Goal: Task Accomplishment & Management: Manage account settings

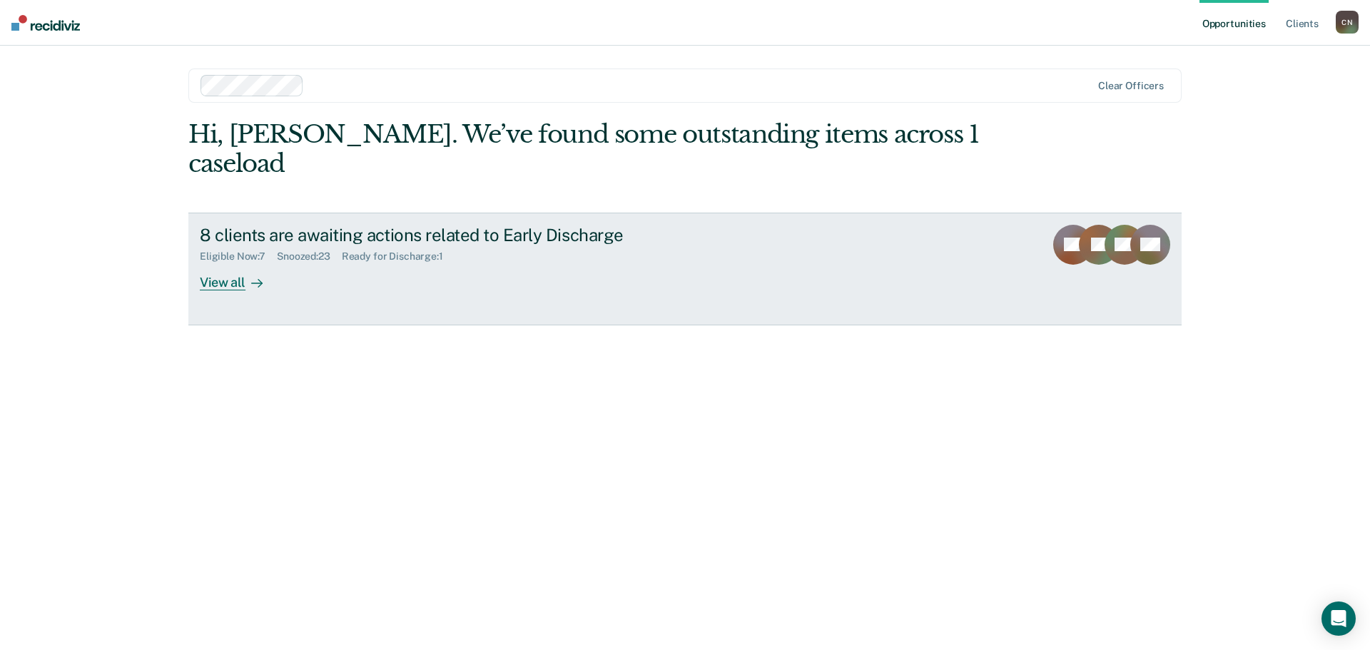
click at [231, 261] on link "8 clients are awaiting actions related to Early Discharge Eligible Now : 7 Snoo…" at bounding box center [684, 269] width 993 height 113
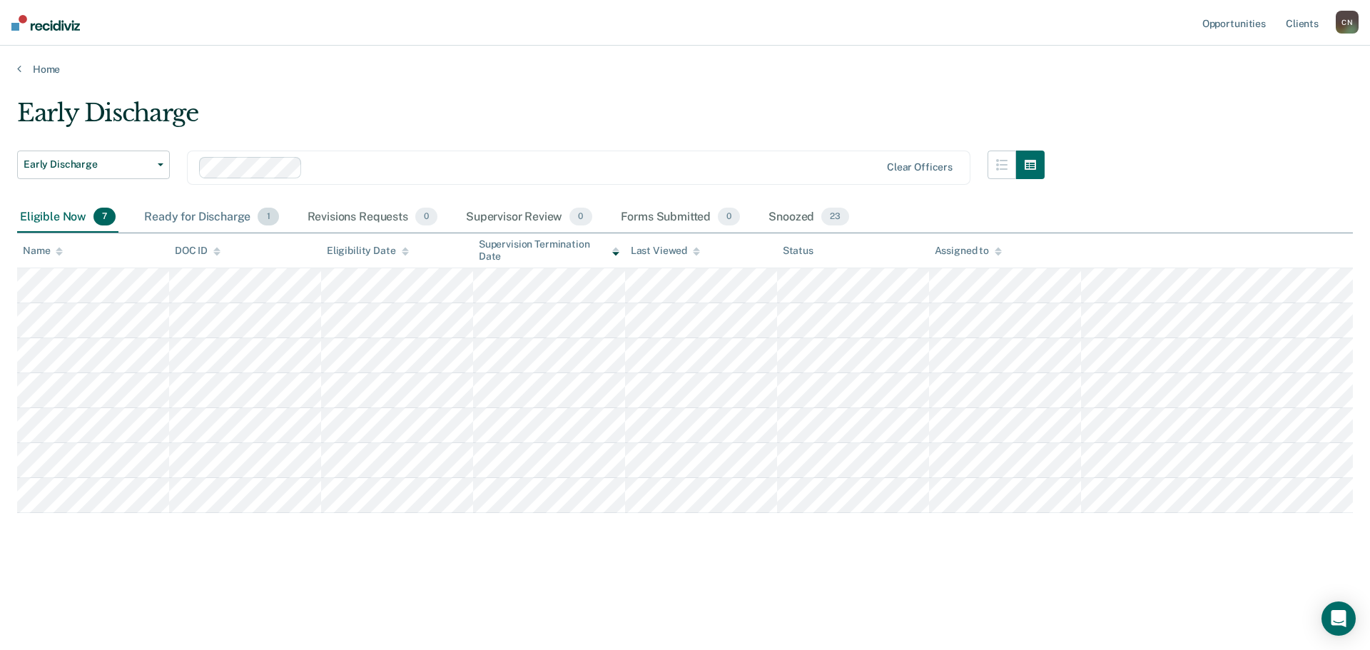
click at [228, 218] on div "Ready for Discharge 1" at bounding box center [211, 217] width 140 height 31
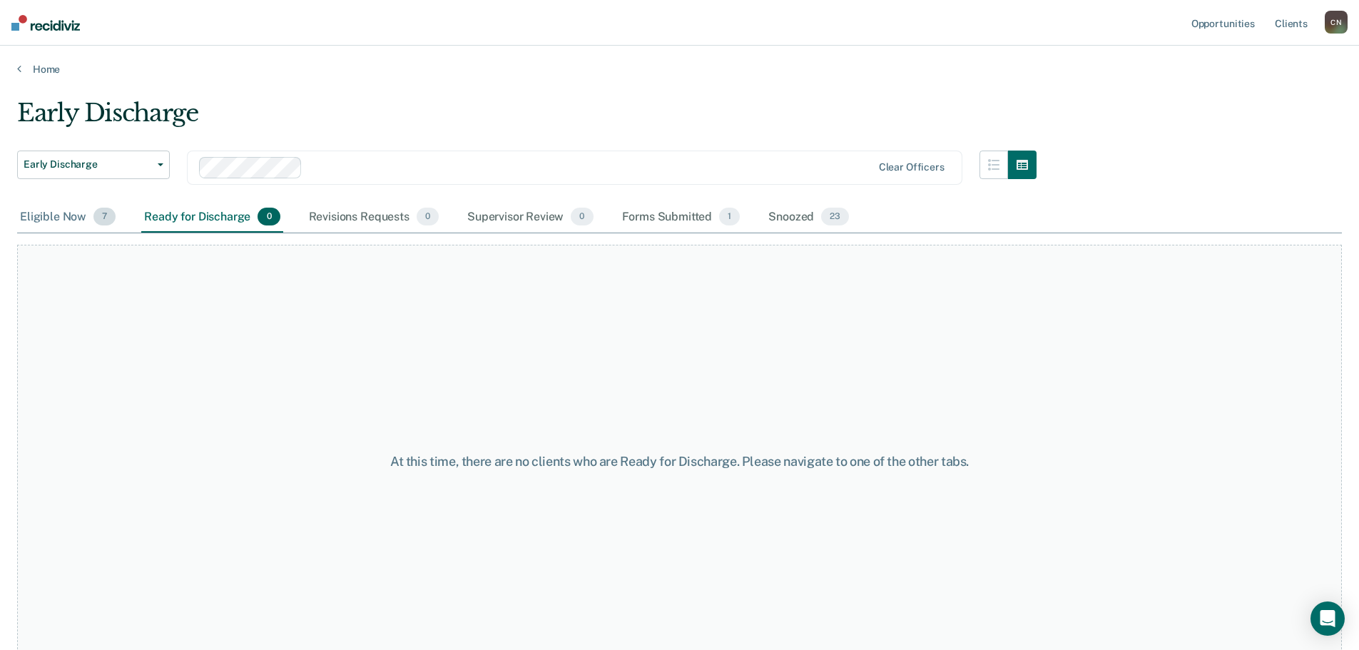
click at [41, 220] on div "Eligible Now 7" at bounding box center [67, 217] width 101 height 31
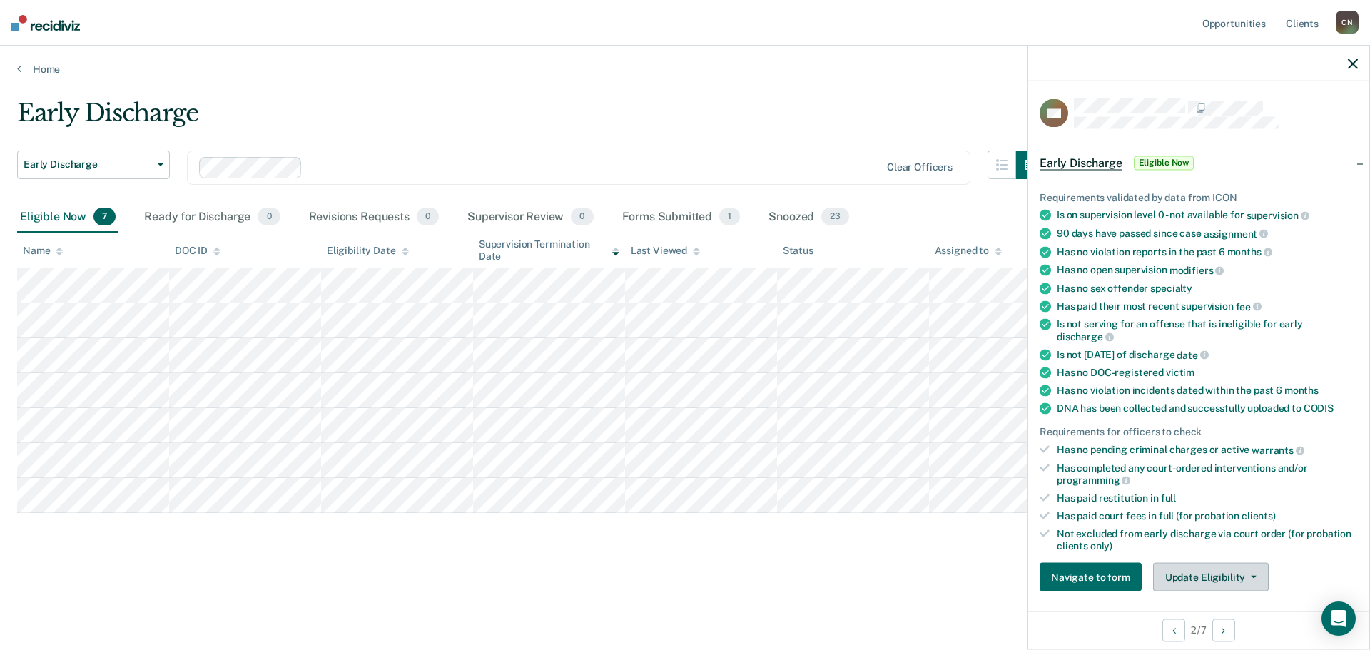
click at [1192, 571] on button "Update Eligibility" at bounding box center [1211, 577] width 116 height 29
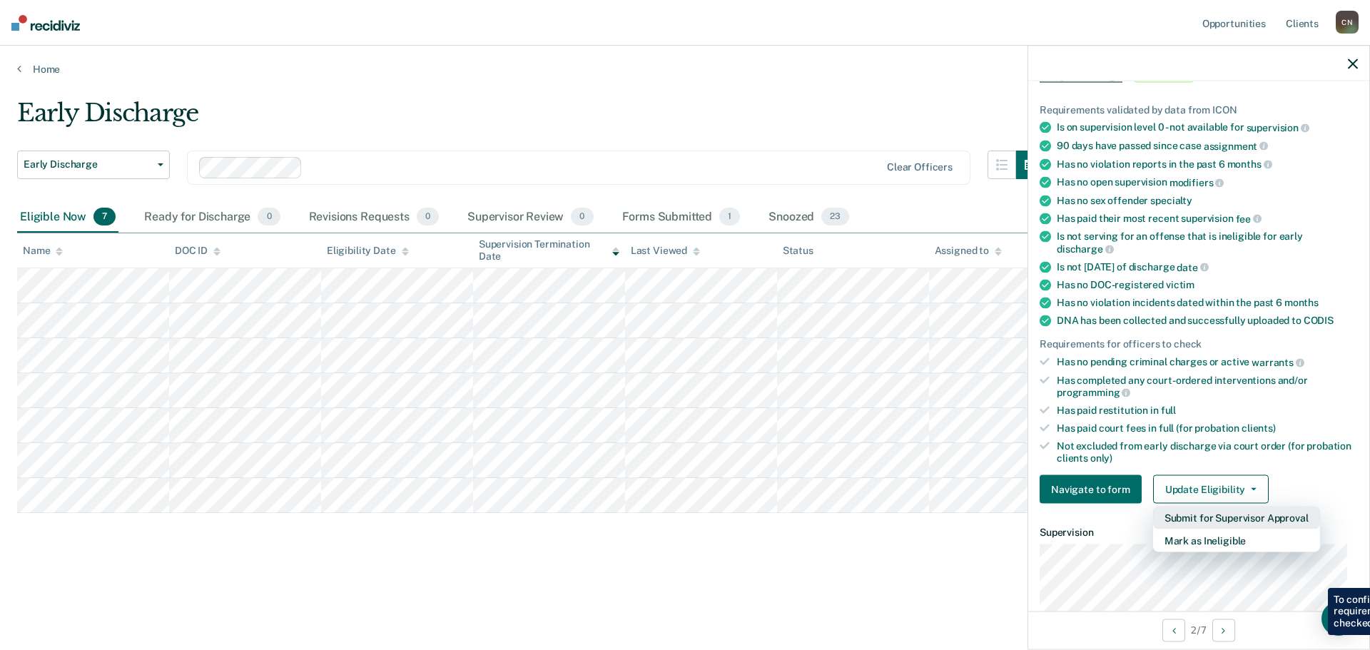
scroll to position [290, 0]
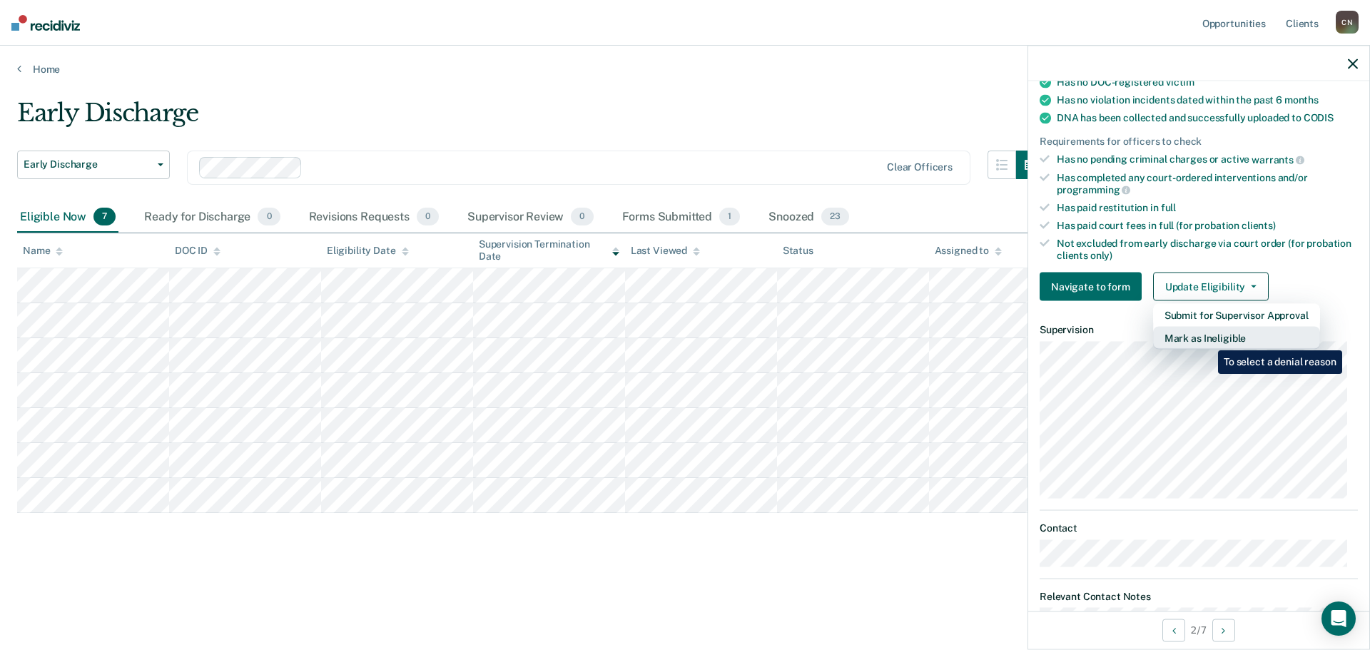
click at [1208, 339] on button "Mark as Ineligible" at bounding box center [1236, 338] width 167 height 23
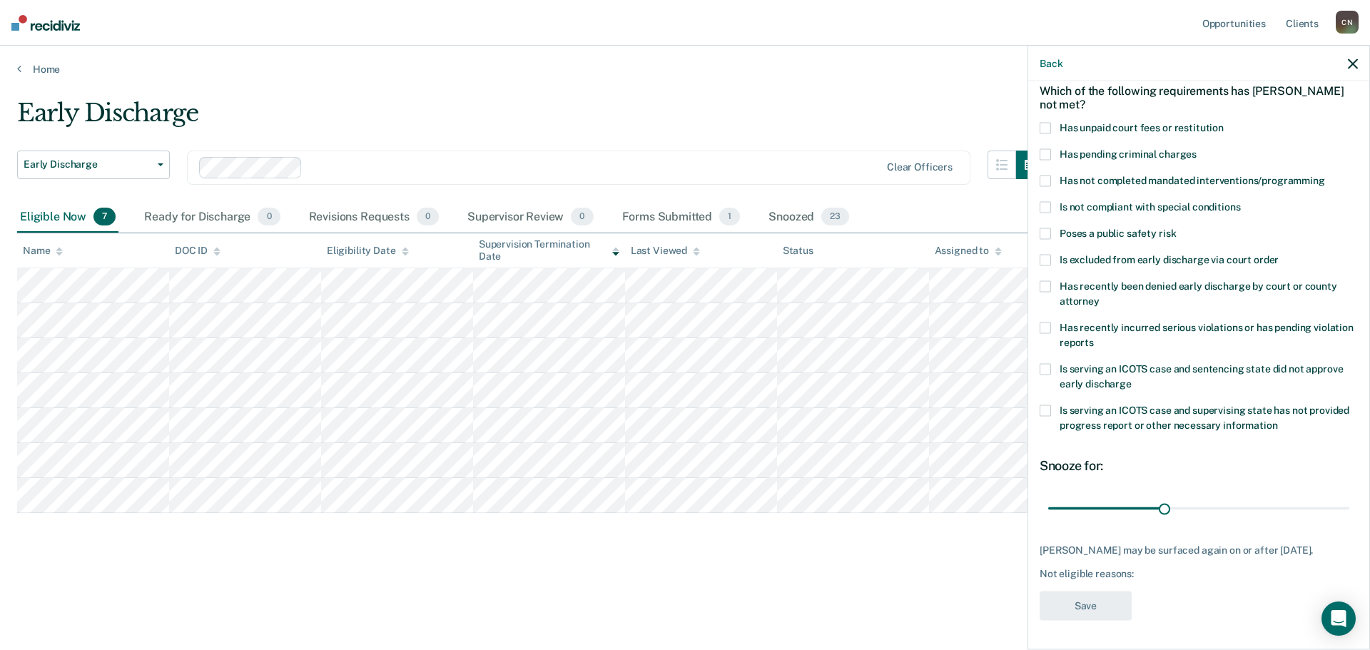
click at [1052, 176] on label "Has not completed mandated interventions/programming" at bounding box center [1198, 183] width 318 height 15
drag, startPoint x: 1047, startPoint y: 171, endPoint x: 1056, endPoint y: 194, distance: 25.3
click at [1046, 176] on span at bounding box center [1044, 181] width 11 height 11
click at [1048, 405] on span at bounding box center [1044, 410] width 11 height 11
drag, startPoint x: 1182, startPoint y: 497, endPoint x: 1215, endPoint y: 499, distance: 32.8
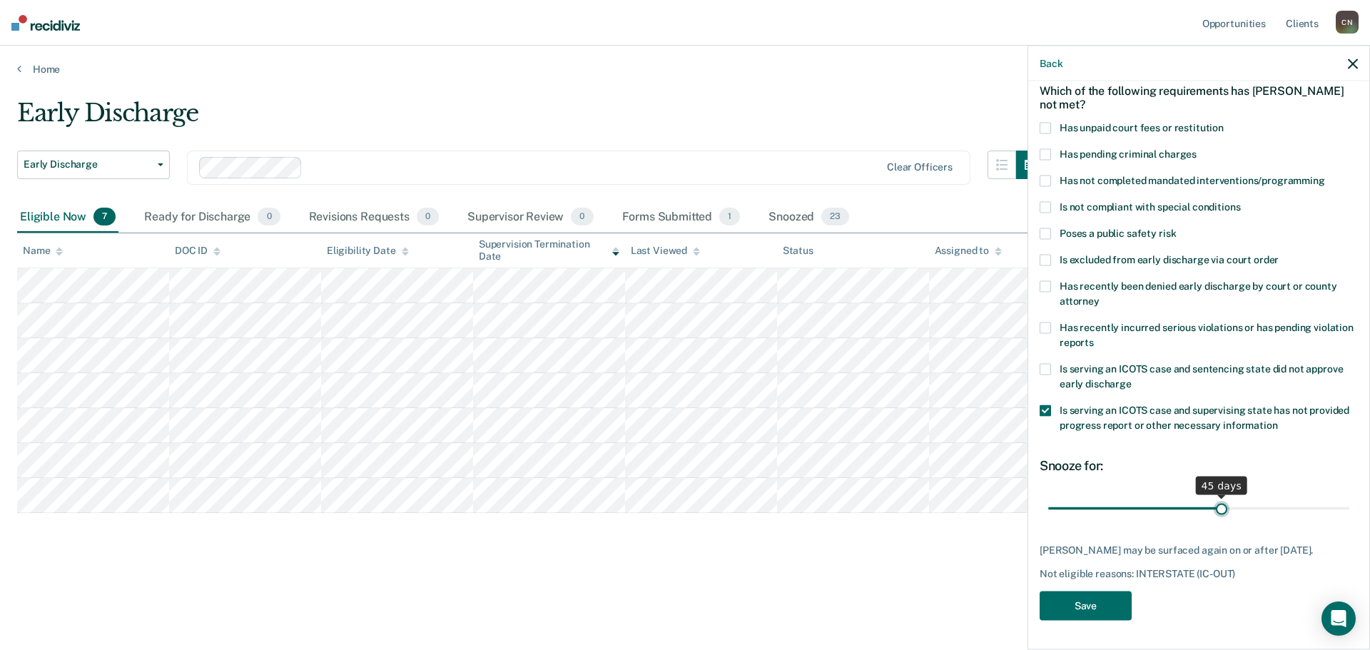
type input "45"
click at [1215, 499] on input "range" at bounding box center [1198, 508] width 301 height 25
click at [1098, 601] on button "Save" at bounding box center [1085, 605] width 92 height 29
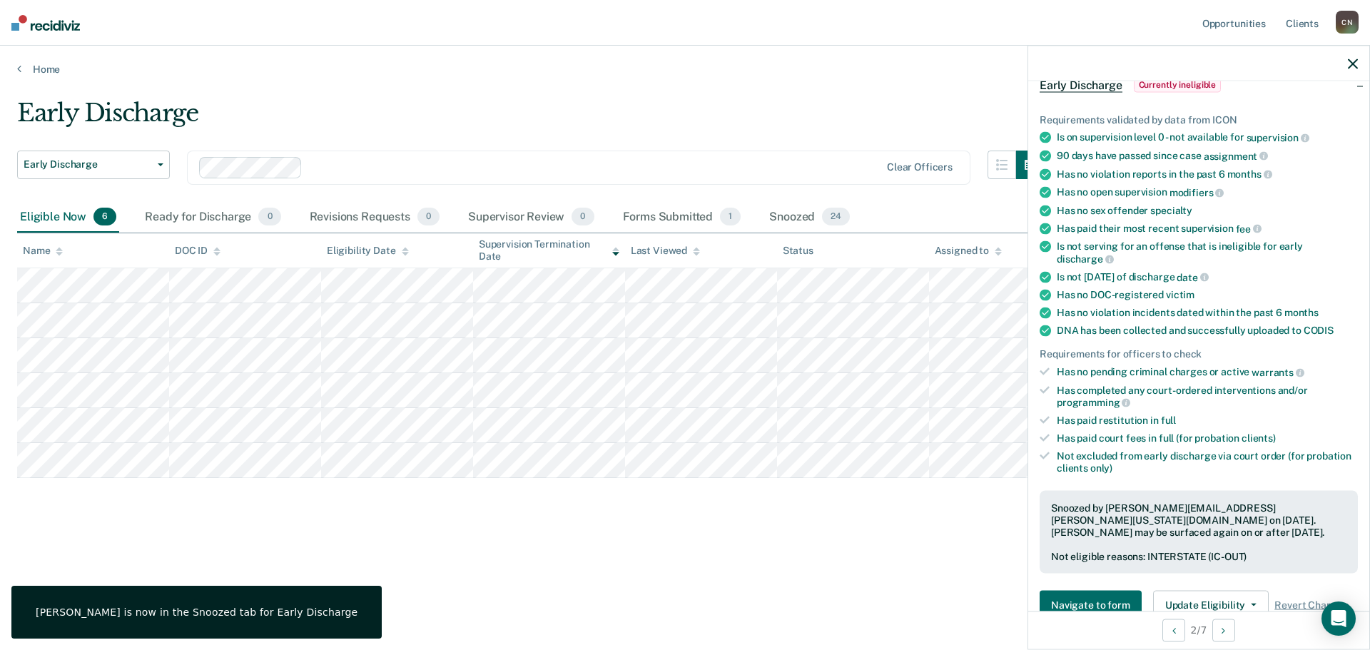
click at [1338, 70] on div at bounding box center [1198, 64] width 341 height 36
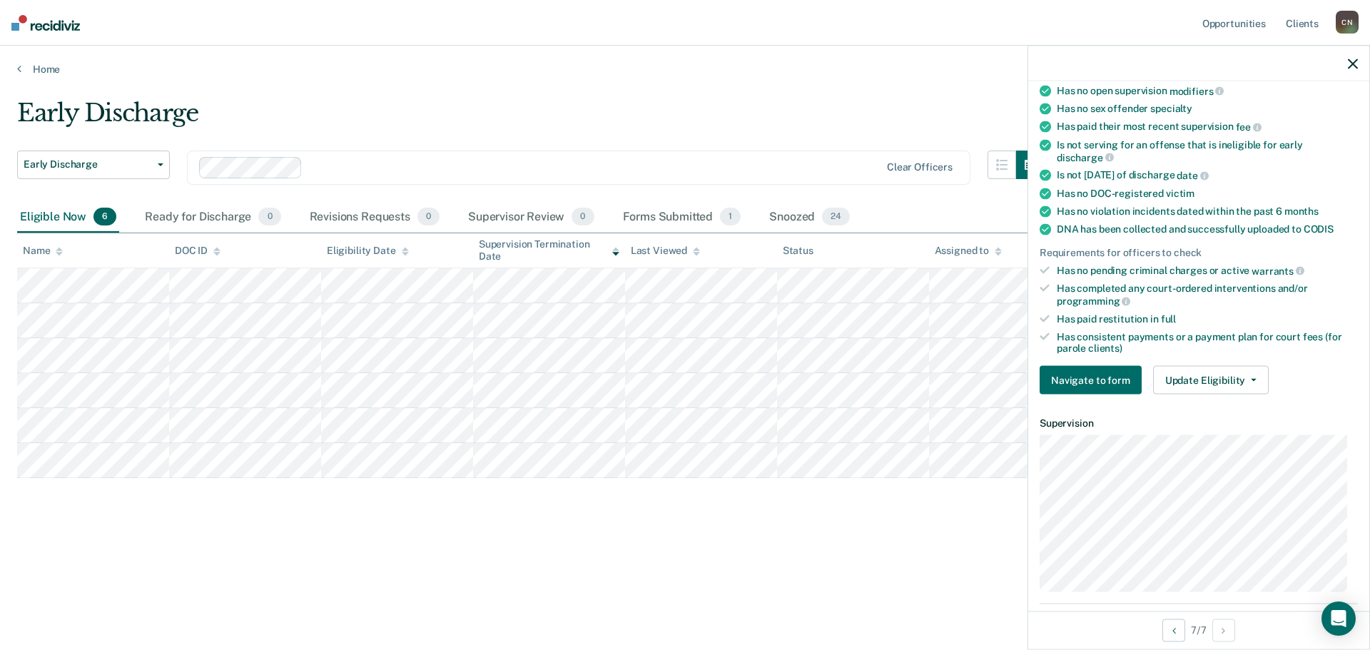
scroll to position [225, 0]
click at [1189, 381] on button "Update Eligibility" at bounding box center [1211, 381] width 116 height 29
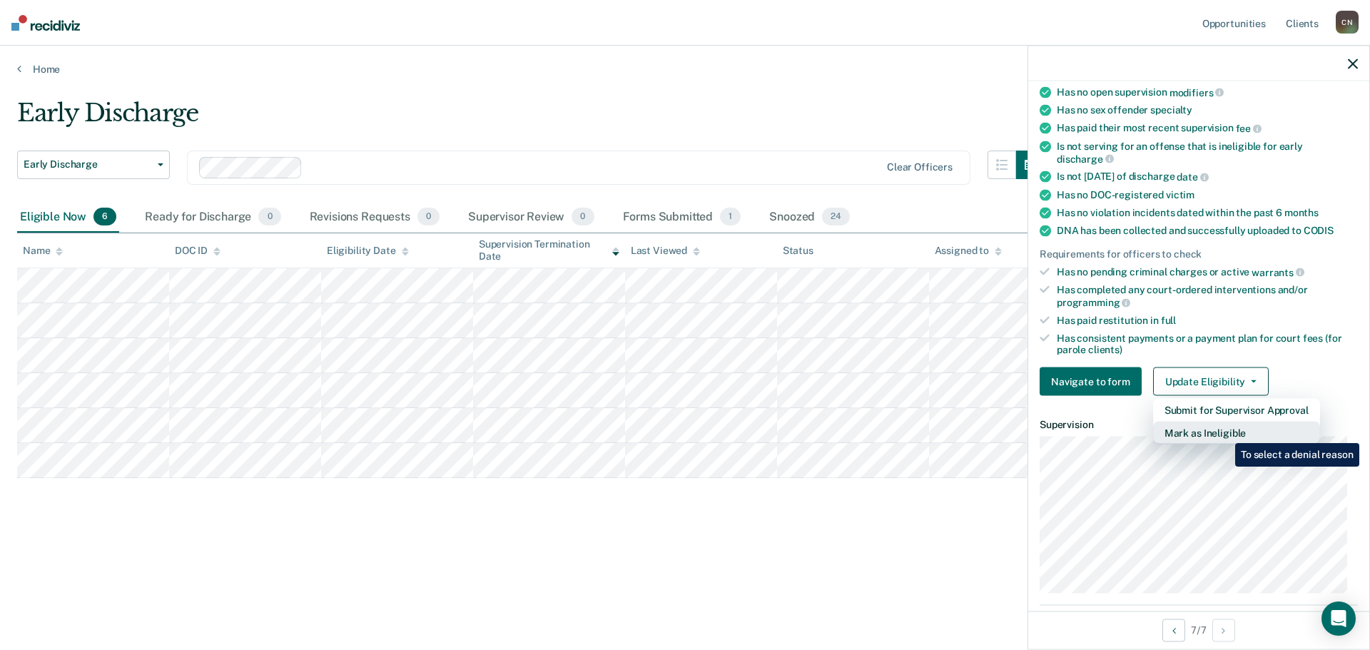
click at [1224, 432] on button "Mark as Ineligible" at bounding box center [1236, 433] width 167 height 23
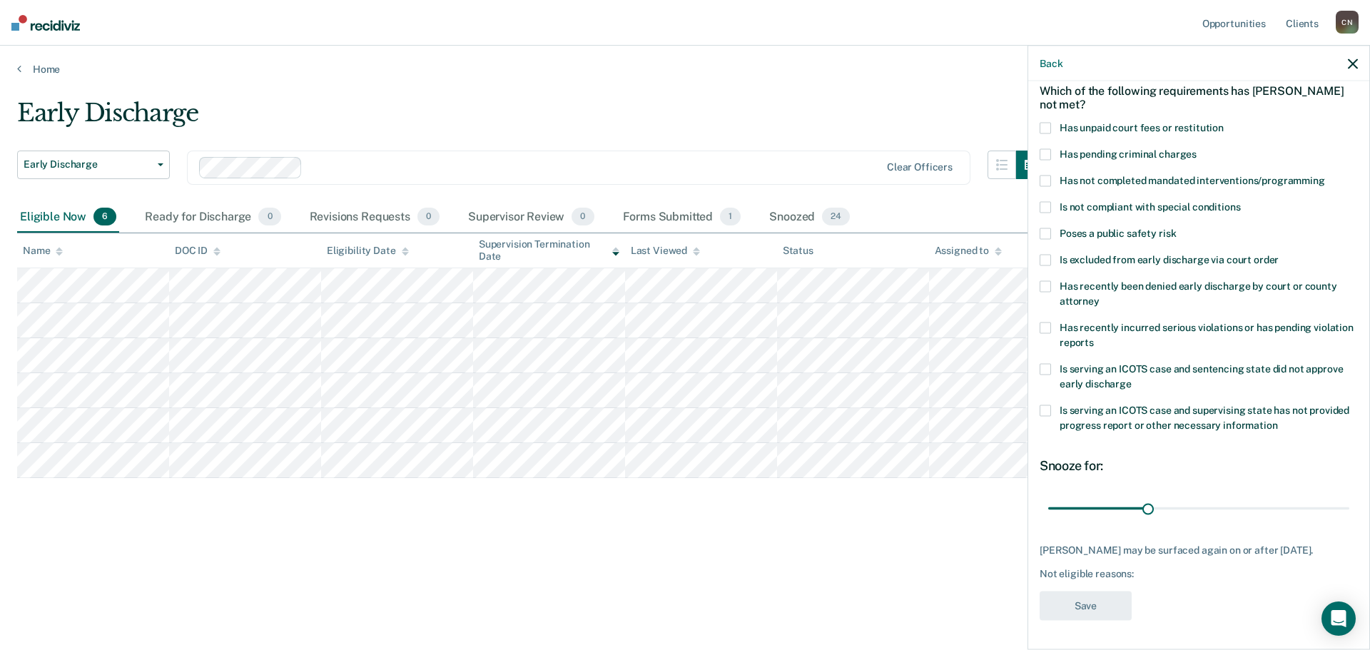
click at [1049, 123] on span at bounding box center [1044, 128] width 11 height 11
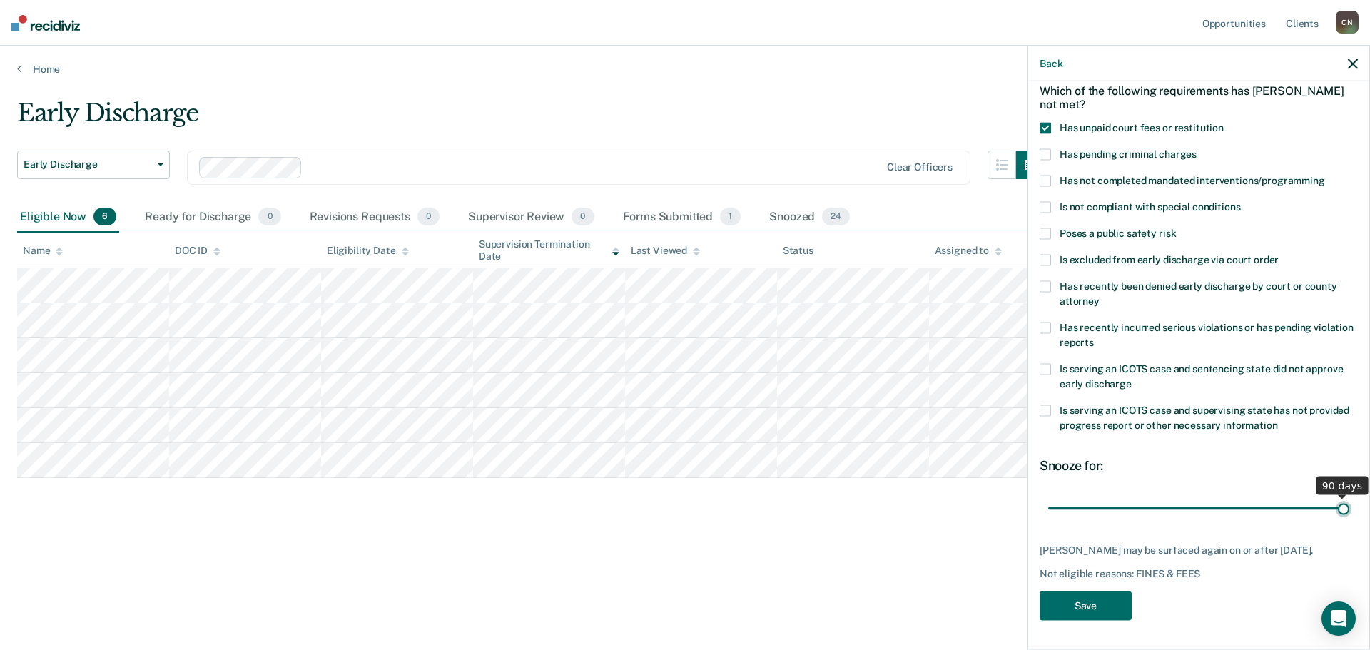
drag, startPoint x: 1149, startPoint y: 494, endPoint x: 1358, endPoint y: 518, distance: 210.4
type input "90"
click at [1349, 518] on input "range" at bounding box center [1198, 508] width 301 height 25
click at [1073, 603] on button "Save" at bounding box center [1085, 605] width 92 height 29
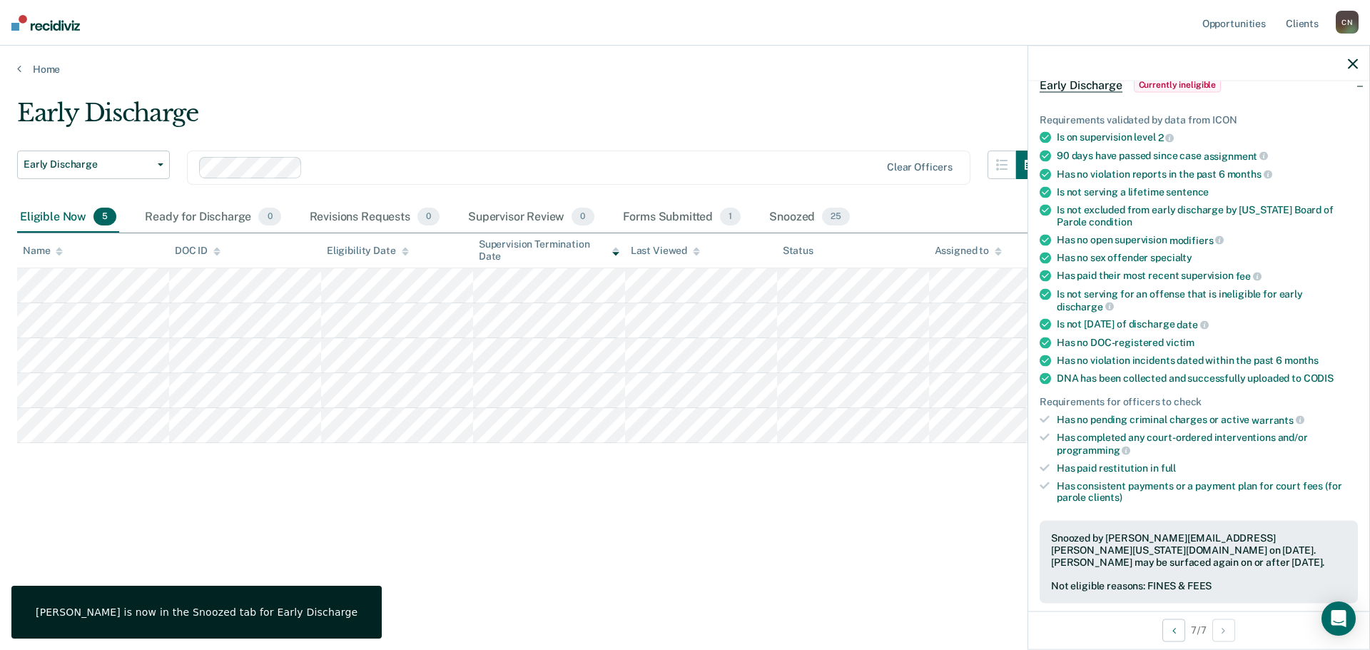
drag, startPoint x: 1350, startPoint y: 67, endPoint x: 1258, endPoint y: 81, distance: 93.0
click at [1350, 66] on icon "button" at bounding box center [1353, 64] width 10 height 10
